Goal: Task Accomplishment & Management: Manage account settings

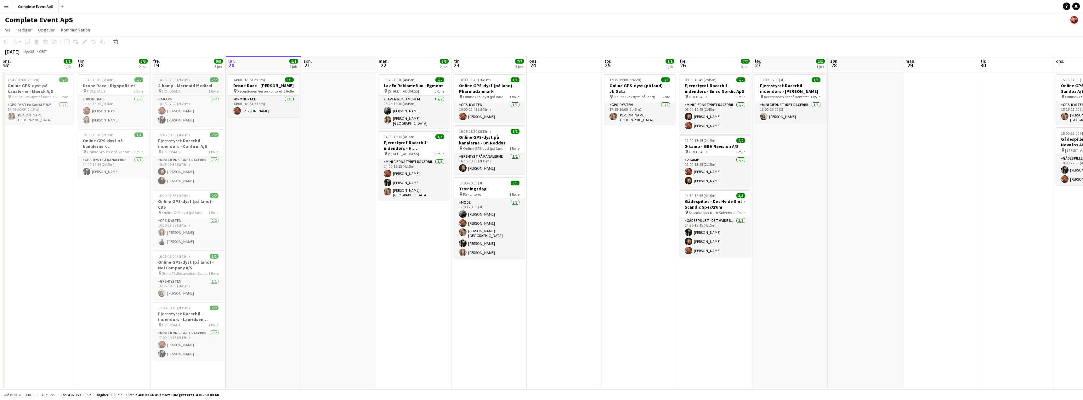
click at [193, 81] on div "14:15-17:00 (2t45m) 2/2" at bounding box center [188, 79] width 71 height 5
click at [193, 81] on div "14:15-17:00 (2t45m) 2/2" at bounding box center [188, 80] width 69 height 5
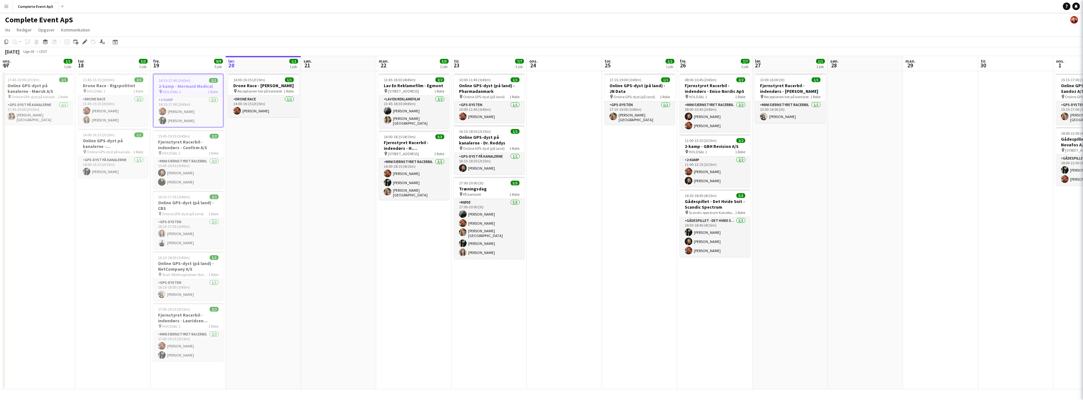
type input "**********"
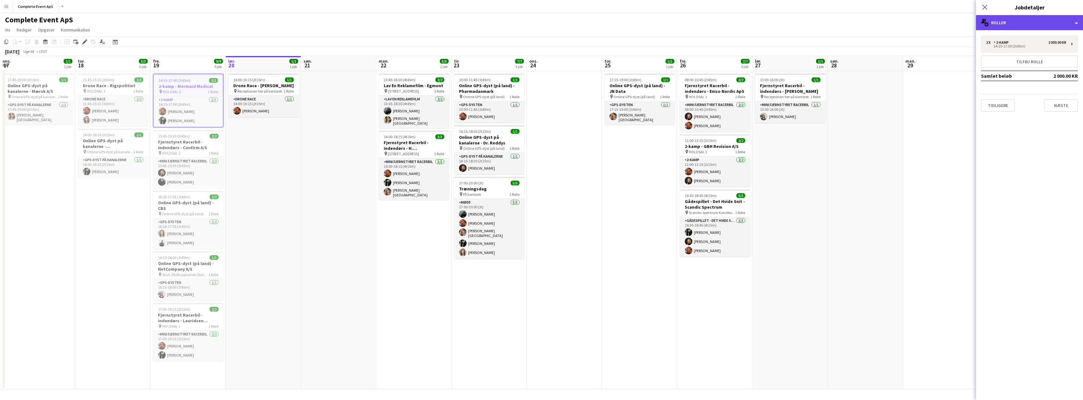
click at [1019, 20] on div "multiple-users-add Roller" at bounding box center [1029, 22] width 107 height 15
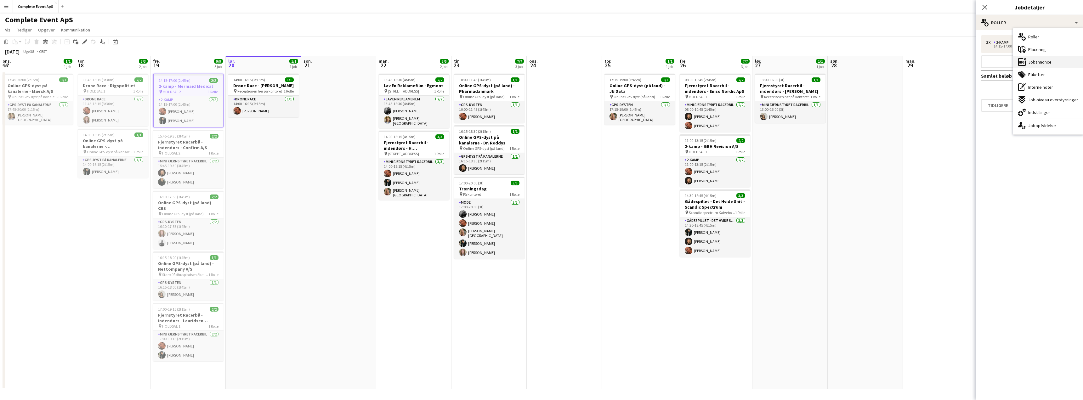
click at [1041, 64] on span "Jobannonce" at bounding box center [1039, 62] width 23 height 6
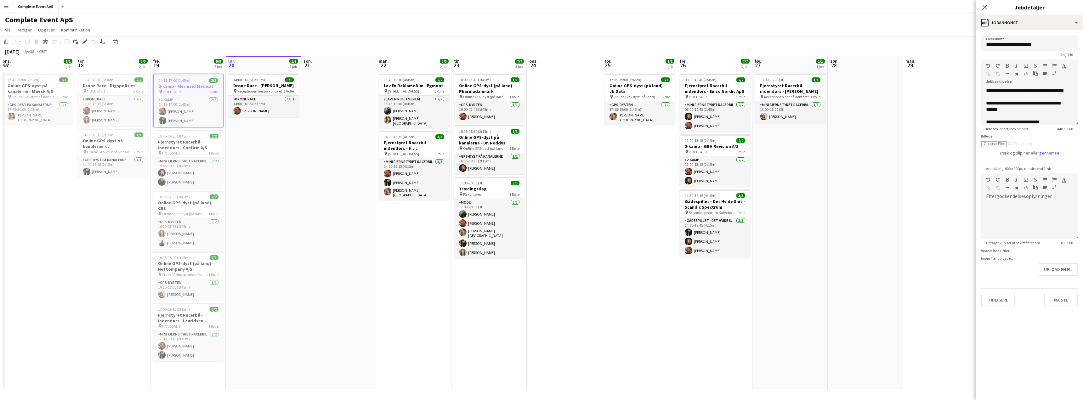
drag, startPoint x: 76, startPoint y: 208, endPoint x: 250, endPoint y: 223, distance: 175.0
click at [250, 223] on app-calendar-viewport "ons. 17 1/1 1 job tor. 18 3/3 2 job fre. 19 9/9 5 job lør. 20 1/1 1 job søn. 21…" at bounding box center [541, 222] width 1083 height 333
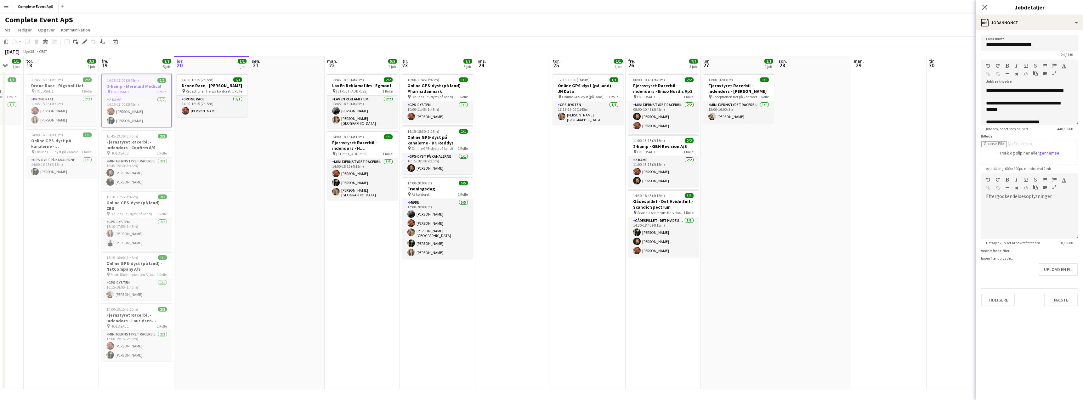
drag, startPoint x: 232, startPoint y: 149, endPoint x: 193, endPoint y: 160, distance: 40.6
click at [182, 159] on app-calendar-viewport "man. 15 tir. 16 ons. 17 1/1 1 job tor. 18 3/3 2 job fre. 19 9/9 5 job lør. 20 1…" at bounding box center [541, 222] width 1083 height 333
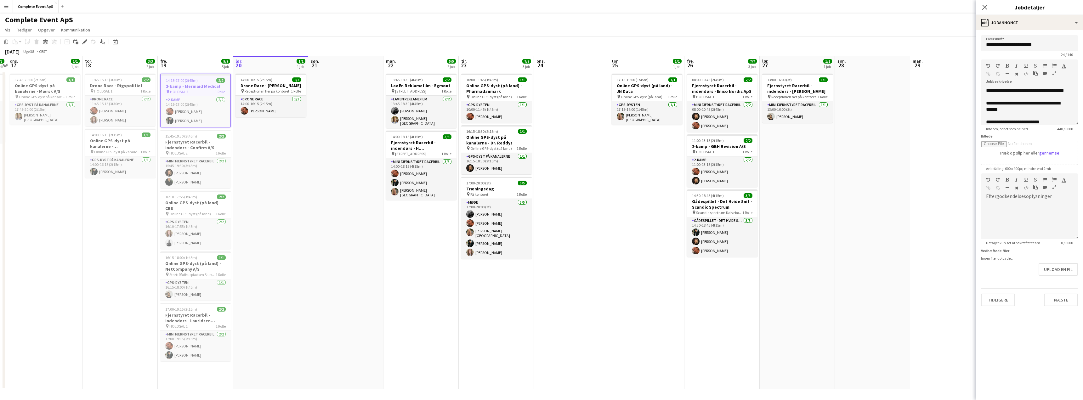
drag, startPoint x: 263, startPoint y: 176, endPoint x: 287, endPoint y: 180, distance: 24.5
click at [287, 180] on app-calendar-viewport "man. 15 3/3 1 job tir. 16 3/3 1 job ons. 17 1/1 1 job tor. 18 3/3 2 job fre. 19…" at bounding box center [541, 222] width 1083 height 333
click at [205, 311] on div "17:00-19:15 (2t15m) 2/2" at bounding box center [196, 309] width 71 height 5
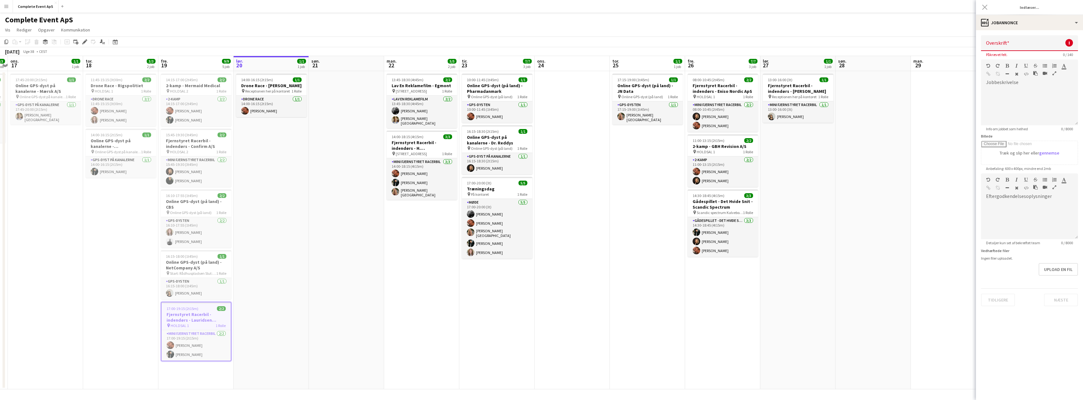
type input "**********"
click at [205, 311] on app-job-card "17:00-19:15 (2t15m) 2/2 Fjernstyret Racerbil - indendørs - Lauridsen Handel & I…" at bounding box center [196, 332] width 71 height 60
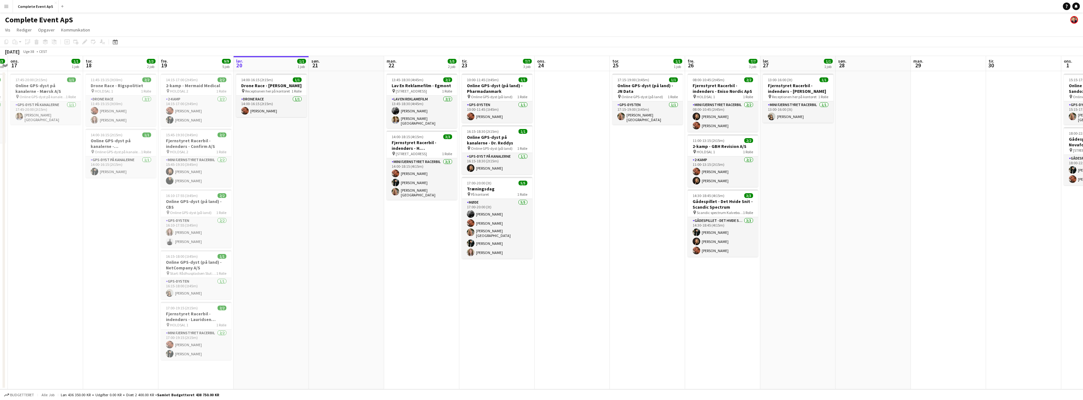
click at [359, 290] on app-date-cell at bounding box center [346, 230] width 75 height 318
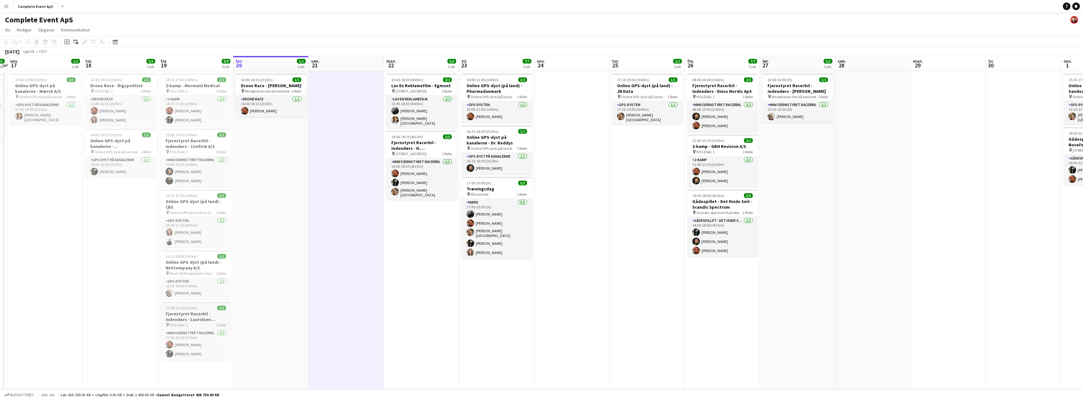
click at [216, 307] on div "17:00-19:15 (2t15m) 2/2" at bounding box center [196, 308] width 71 height 5
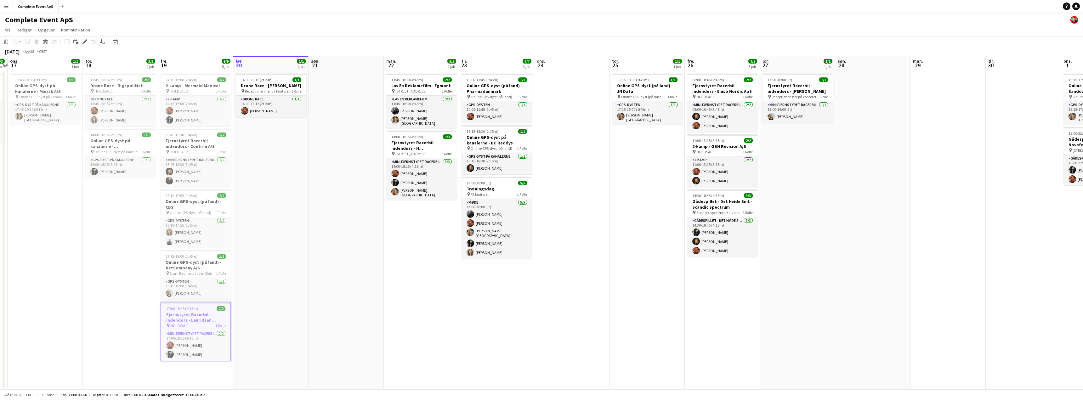
click at [216, 307] on div "17:00-19:15 (2t15m) 2/2" at bounding box center [195, 308] width 69 height 5
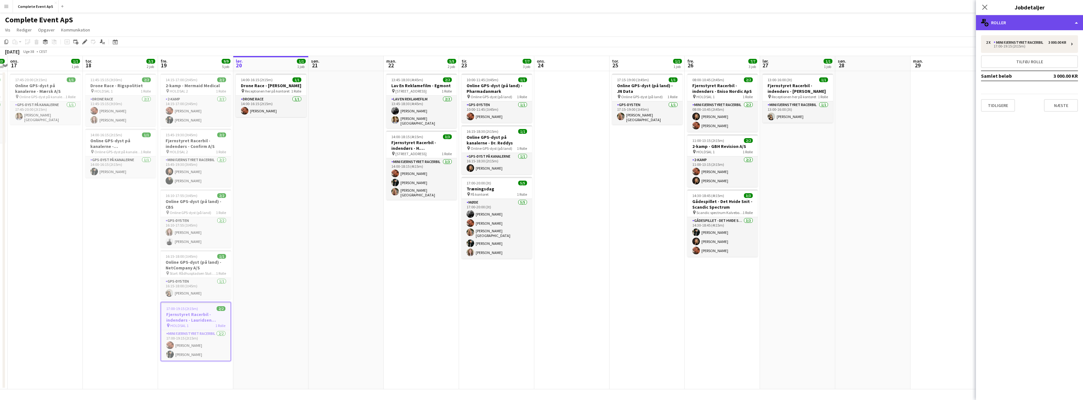
click at [1015, 21] on div "multiple-users-add Roller" at bounding box center [1029, 22] width 107 height 15
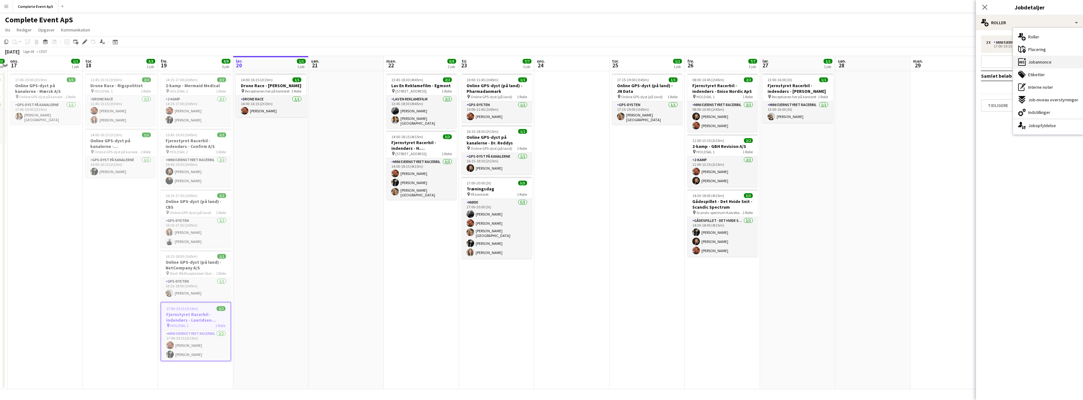
click at [1035, 60] on span "Jobannonce" at bounding box center [1039, 62] width 23 height 6
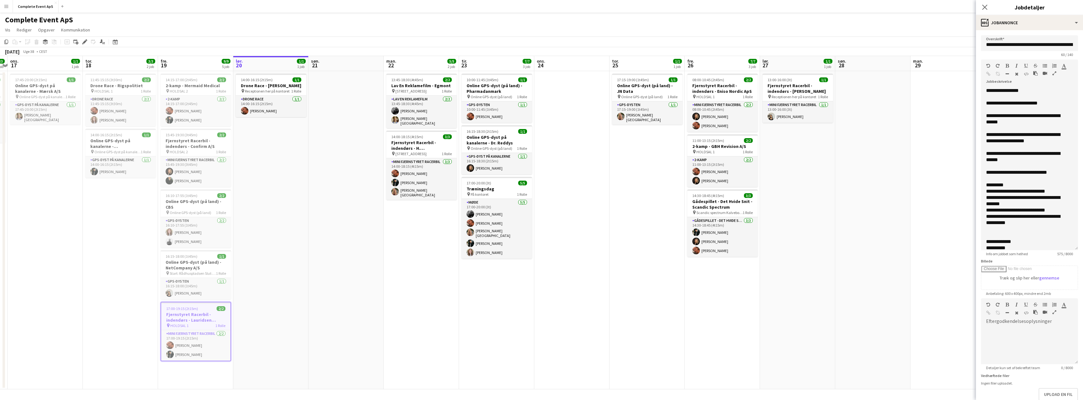
drag, startPoint x: 1075, startPoint y: 122, endPoint x: 943, endPoint y: 197, distance: 151.3
click at [1076, 247] on form "**********" at bounding box center [1029, 233] width 107 height 396
click at [33, 5] on button "Complete Event ApS Luk" at bounding box center [36, 6] width 46 height 12
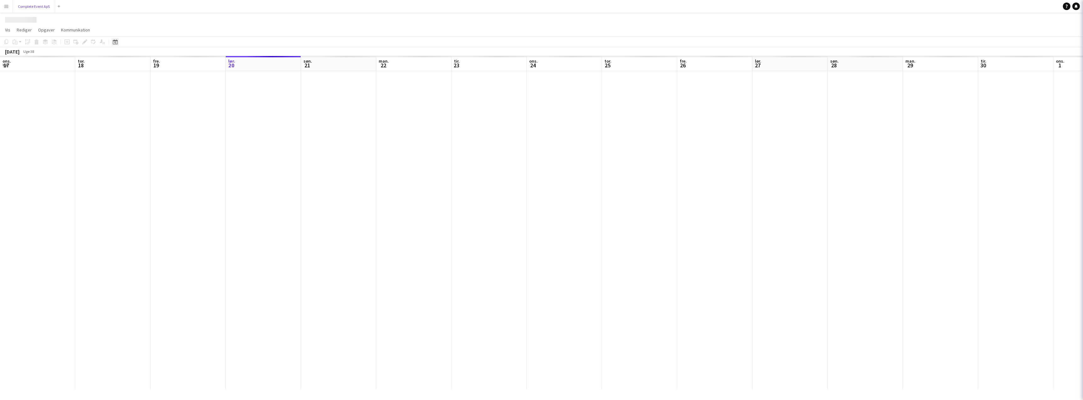
scroll to position [0, 150]
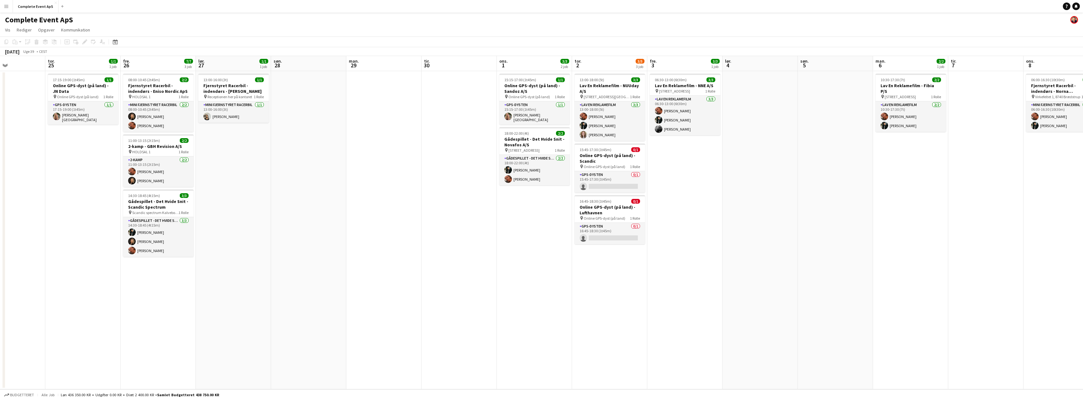
drag, startPoint x: 375, startPoint y: 229, endPoint x: 253, endPoint y: 219, distance: 122.2
click at [260, 220] on app-calendar-viewport "søn. 21 man. 22 5/5 2 job tir. 23 7/7 3 job ons. 24 tor. 25 1/1 1 job fre. 26 7…" at bounding box center [541, 222] width 1083 height 333
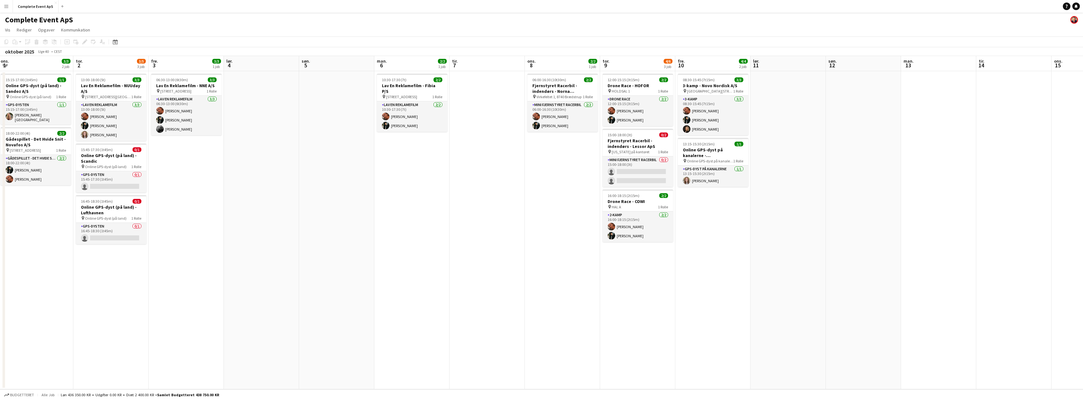
drag, startPoint x: 525, startPoint y: 250, endPoint x: 391, endPoint y: 237, distance: 134.5
click at [391, 237] on app-calendar-viewport "man. 29 tir. 30 ons. 1 3/3 2 job tor. 2 3/5 3 job fre. 3 3/3 1 job lør. 4 søn. …" at bounding box center [541, 222] width 1083 height 333
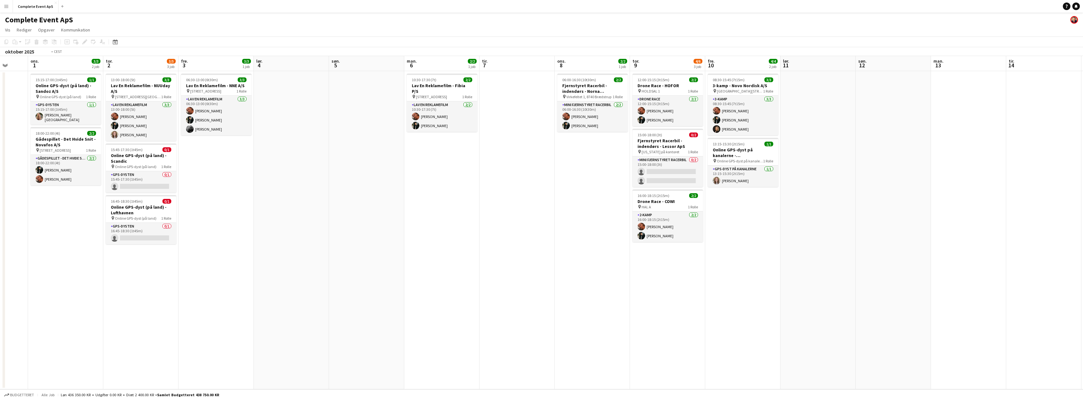
drag, startPoint x: 738, startPoint y: 281, endPoint x: 804, endPoint y: 285, distance: 66.2
click at [783, 284] on app-calendar-viewport "man. 29 tir. 30 ons. 1 3/3 2 job tor. 2 3/5 3 job fre. 3 3/3 1 job lør. 4 søn. …" at bounding box center [541, 222] width 1083 height 333
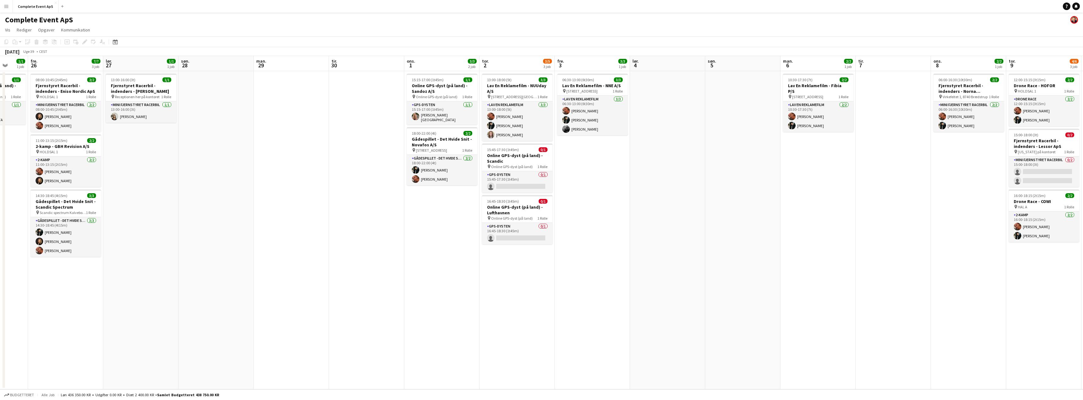
scroll to position [0, 136]
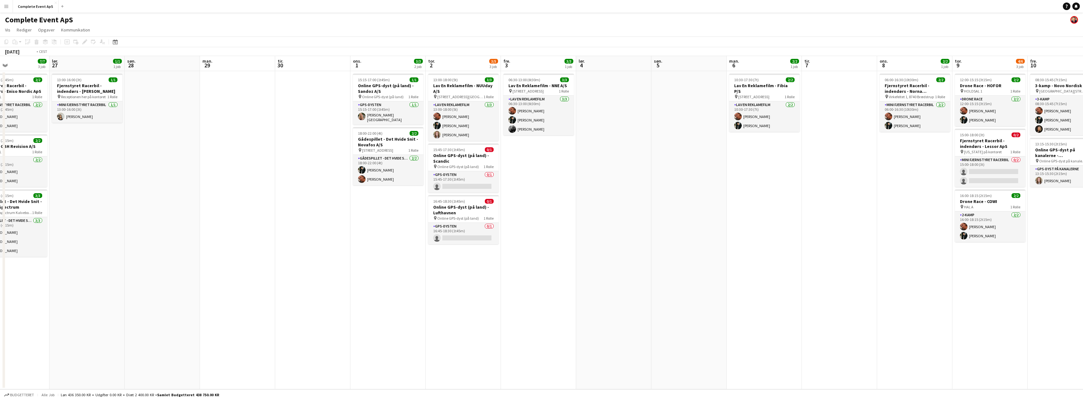
drag, startPoint x: 541, startPoint y: 248, endPoint x: 351, endPoint y: 230, distance: 191.0
click at [351, 230] on app-calendar-viewport "ons. 24 tor. 25 1/1 1 job fre. 26 7/7 3 job lør. 27 1/1 1 job søn. 28 man. 29 t…" at bounding box center [541, 222] width 1083 height 333
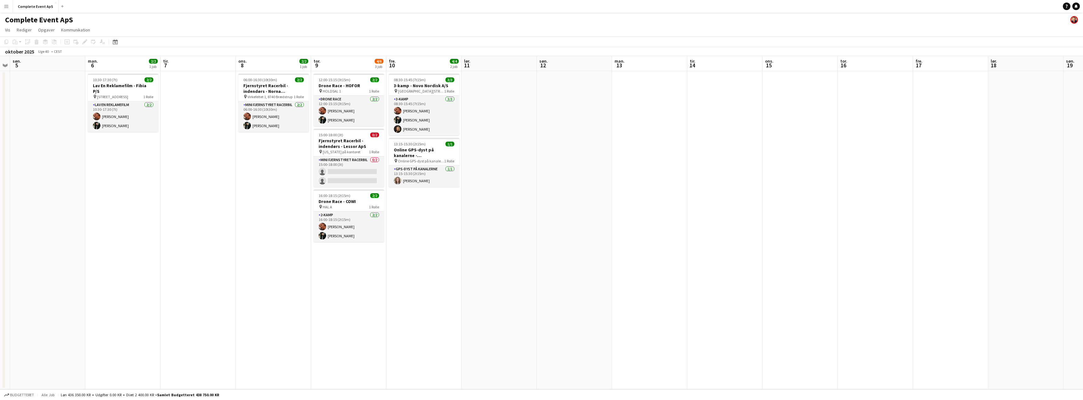
scroll to position [0, 233]
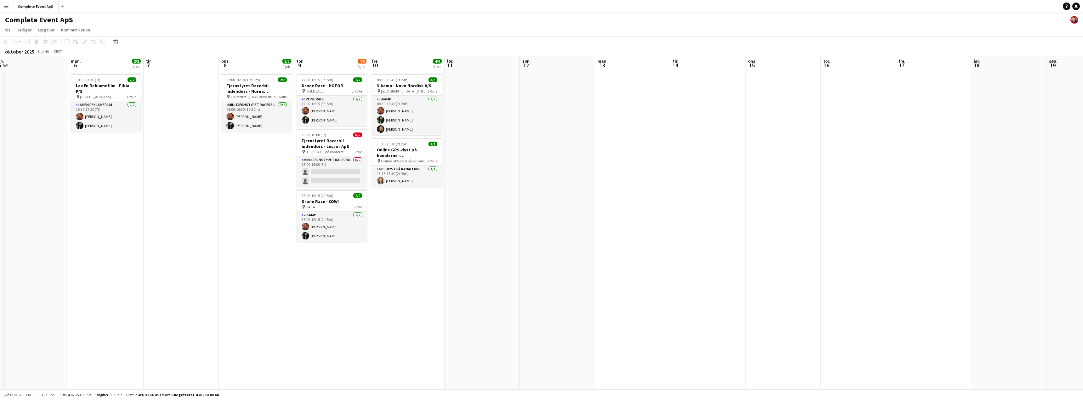
drag, startPoint x: 482, startPoint y: 240, endPoint x: 437, endPoint y: 236, distance: 45.2
click at [437, 236] on app-calendar-viewport "tor. 2 3/5 3 job fre. 3 3/3 1 job lør. 4 søn. 5 man. 6 2/2 1 job tir. 7 ons. 8 …" at bounding box center [541, 222] width 1083 height 333
